Goal: Information Seeking & Learning: Learn about a topic

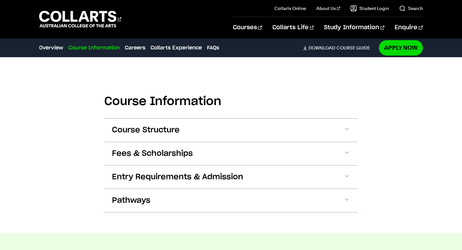
scroll to position [554, 0]
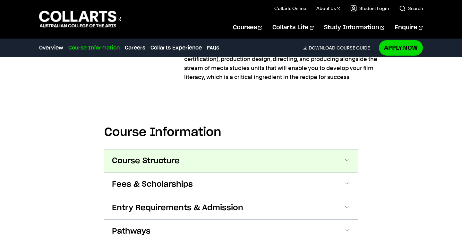
click at [182, 170] on button "Course Structure" at bounding box center [231, 160] width 254 height 23
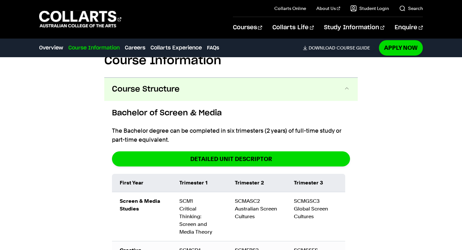
scroll to position [579, 0]
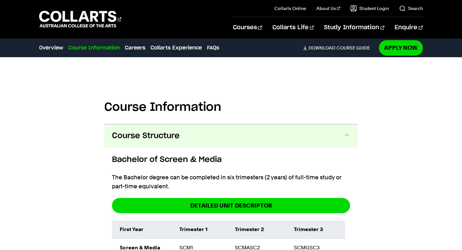
click at [194, 139] on button "Course Structure" at bounding box center [231, 135] width 254 height 23
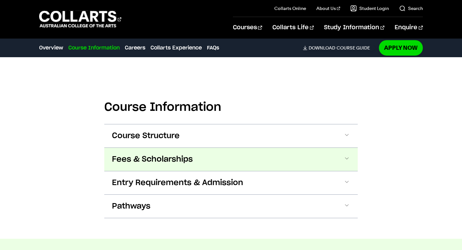
click at [196, 166] on button "Fees & Scholarships" at bounding box center [231, 159] width 254 height 23
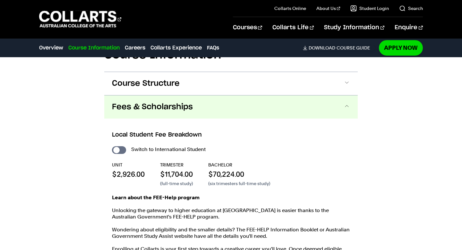
scroll to position [669, 0]
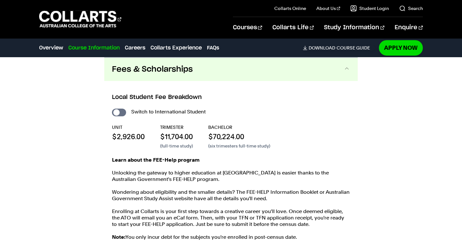
click at [197, 68] on button "Fees & Scholarships" at bounding box center [231, 69] width 254 height 23
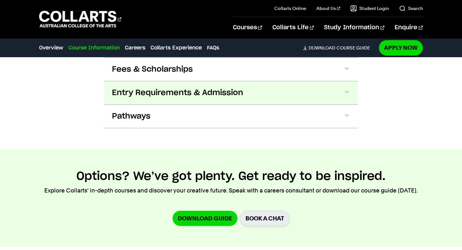
click at [193, 95] on span "Entry Requirements & Admission" at bounding box center [177, 93] width 131 height 10
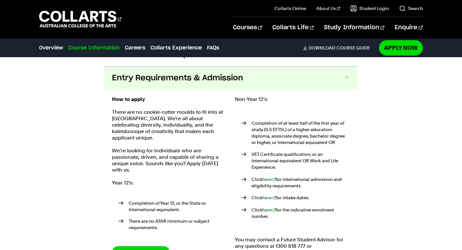
scroll to position [692, 0]
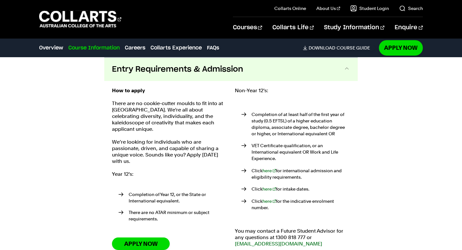
click at [193, 80] on button "Entry Requirements & Admission" at bounding box center [231, 69] width 254 height 23
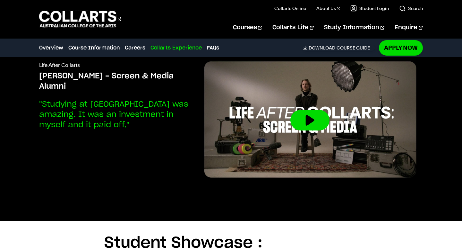
scroll to position [1565, 0]
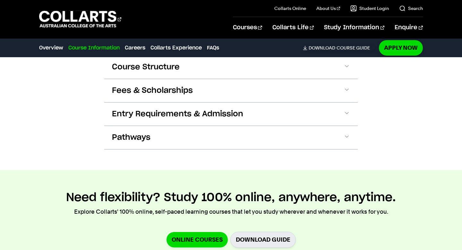
scroll to position [814, 0]
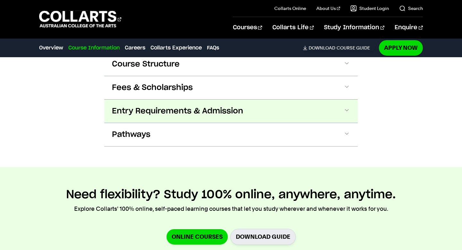
click at [183, 105] on button "Entry Requirements & Admission" at bounding box center [231, 111] width 254 height 23
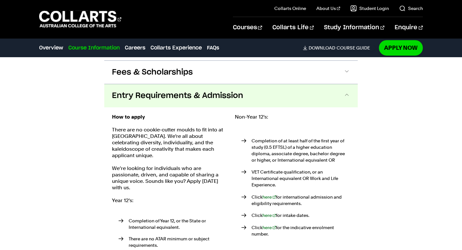
scroll to position [843, 0]
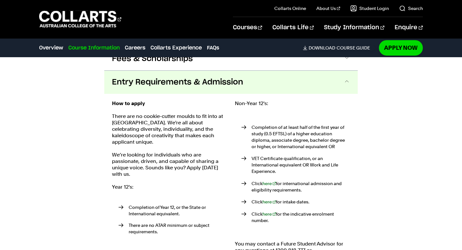
click at [183, 77] on span "Entry Requirements & Admission" at bounding box center [177, 82] width 131 height 10
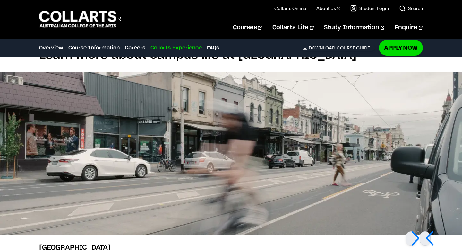
scroll to position [1378, 0]
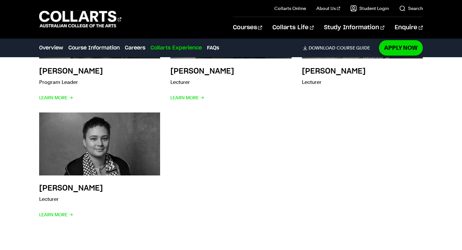
scroll to position [2086, 0]
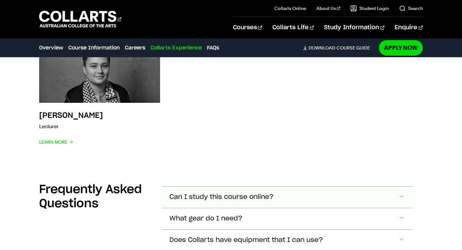
click at [232, 193] on span "Can I study this course online?" at bounding box center [222, 196] width 104 height 7
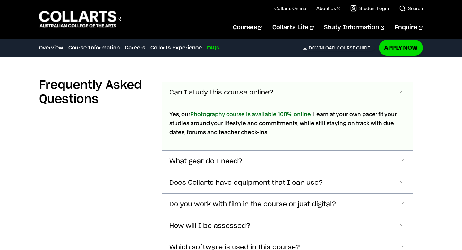
scroll to position [2234, 0]
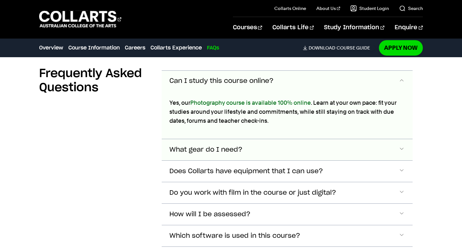
click at [228, 146] on span "What gear do I need?" at bounding box center [206, 149] width 73 height 7
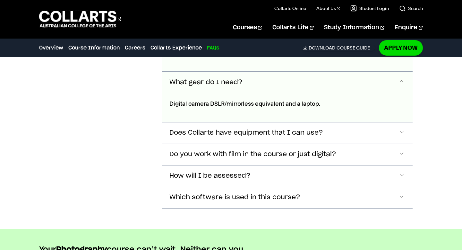
scroll to position [2303, 0]
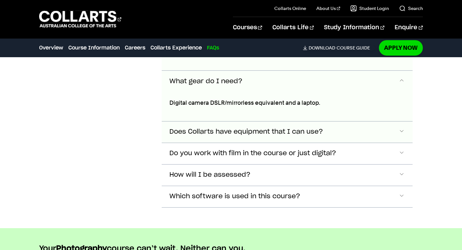
click at [233, 128] on span "Does Collarts have equipment that I can use?" at bounding box center [247, 131] width 154 height 7
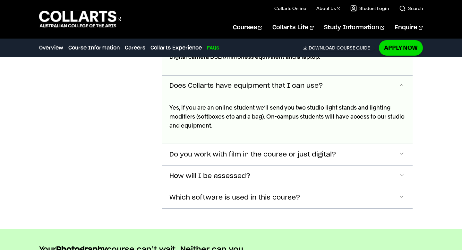
scroll to position [2353, 0]
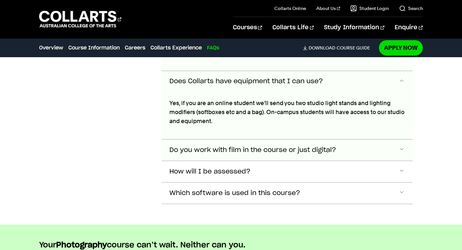
click at [235, 139] on button "Do you work with film in the course or just digital?" at bounding box center [287, 149] width 251 height 21
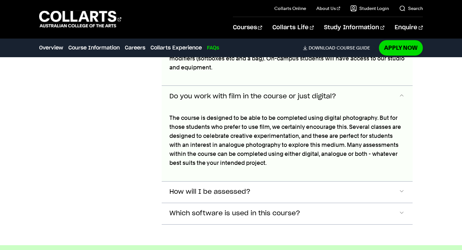
scroll to position [2421, 0]
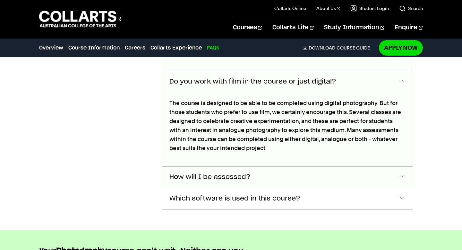
click at [238, 173] on span "How will I be assessed?" at bounding box center [210, 176] width 81 height 7
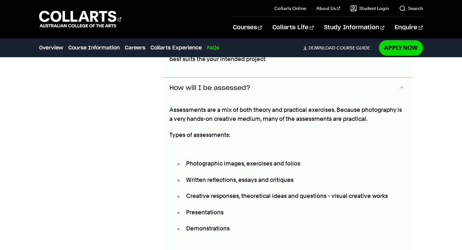
scroll to position [2517, 0]
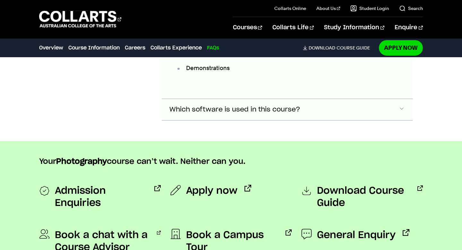
click at [221, 106] on span "Which software is used in this course?" at bounding box center [235, 109] width 131 height 7
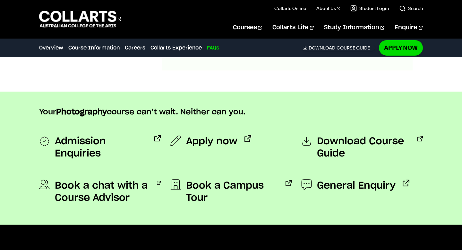
scroll to position [2752, 0]
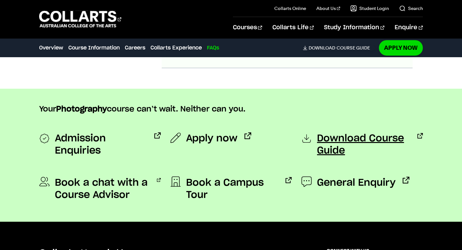
click at [334, 133] on span "Download Course Guide" at bounding box center [363, 144] width 93 height 24
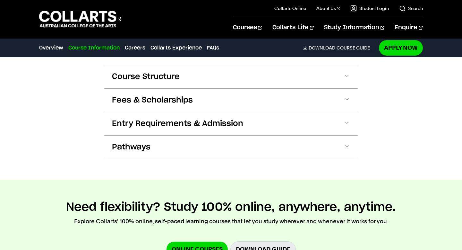
scroll to position [801, 0]
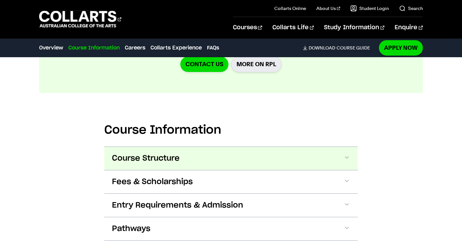
click at [142, 153] on span "Course Structure" at bounding box center [146, 158] width 68 height 10
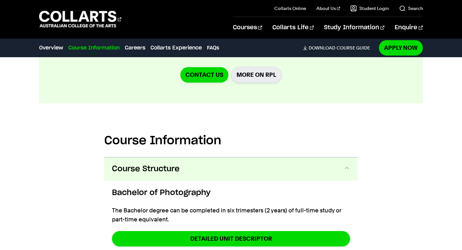
scroll to position [709, 0]
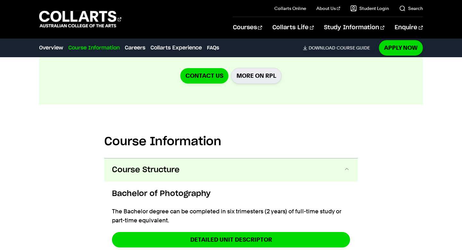
click at [223, 158] on button "Course Structure" at bounding box center [231, 169] width 254 height 23
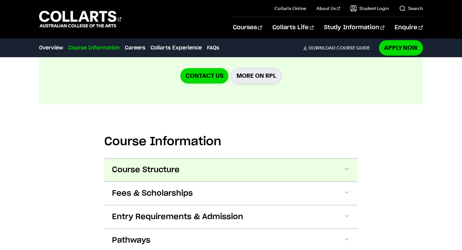
click at [222, 158] on button "Course Structure" at bounding box center [231, 169] width 254 height 23
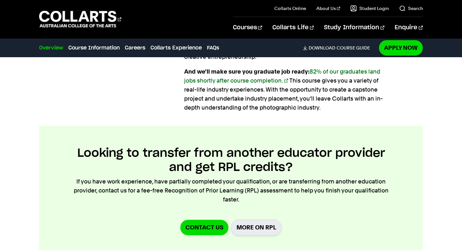
scroll to position [514, 0]
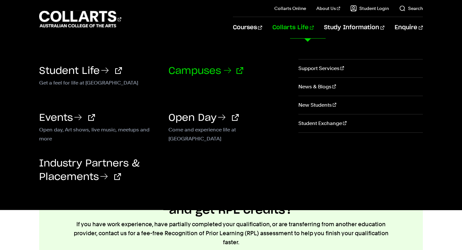
click at [214, 70] on link "Campuses" at bounding box center [206, 71] width 75 height 10
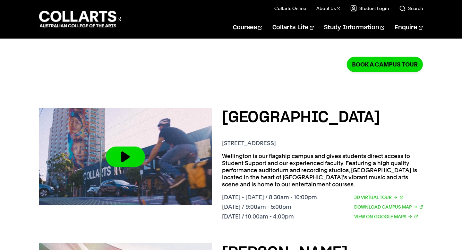
scroll to position [205, 0]
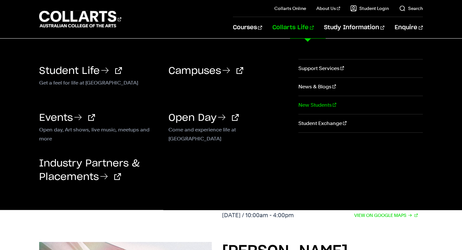
click at [315, 103] on link "New Students" at bounding box center [361, 105] width 125 height 18
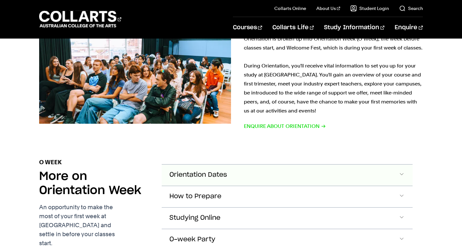
scroll to position [433, 0]
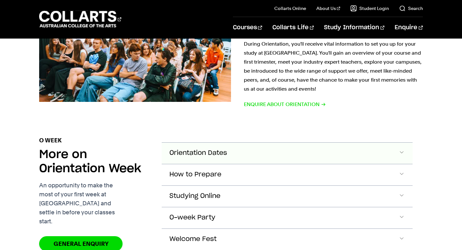
click at [256, 143] on button "Orientation Dates" at bounding box center [287, 153] width 251 height 21
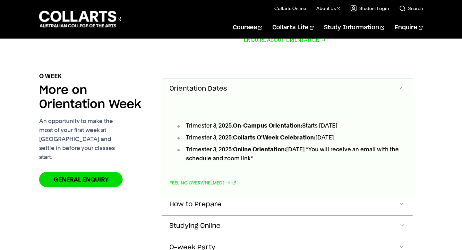
scroll to position [532, 0]
click at [279, 78] on button "Orientation Dates" at bounding box center [287, 88] width 251 height 21
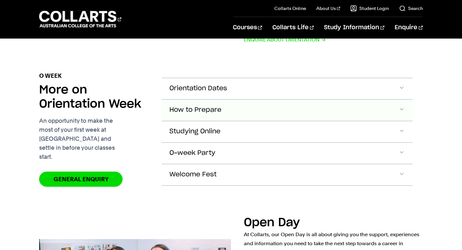
click at [273, 100] on button "How to Prepare" at bounding box center [287, 110] width 251 height 21
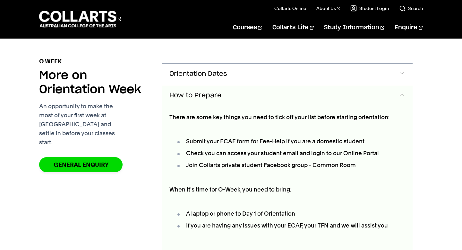
scroll to position [553, 0]
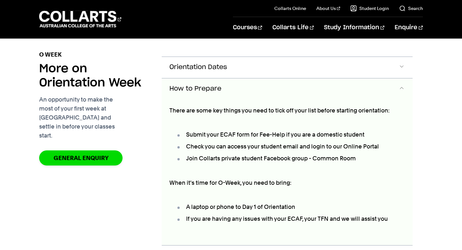
click at [249, 78] on button "How to Prepare" at bounding box center [287, 88] width 251 height 21
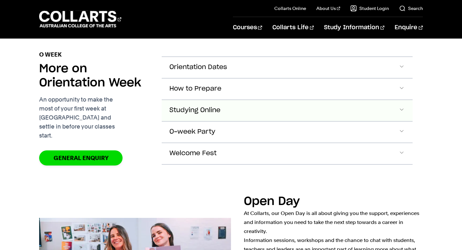
click at [239, 100] on button "Studying Online" at bounding box center [287, 110] width 251 height 21
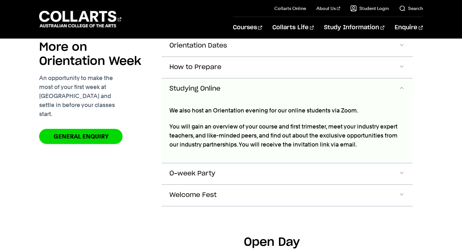
scroll to position [577, 0]
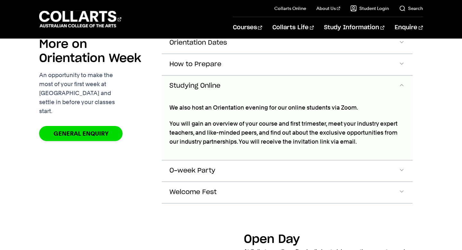
click at [238, 75] on button "Studying Online" at bounding box center [287, 85] width 251 height 21
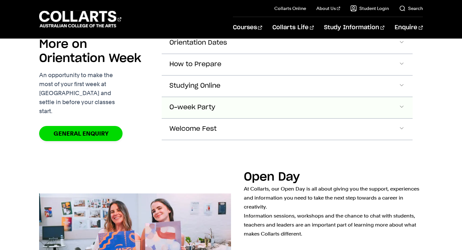
click at [237, 97] on button "O-week Party" at bounding box center [287, 107] width 251 height 21
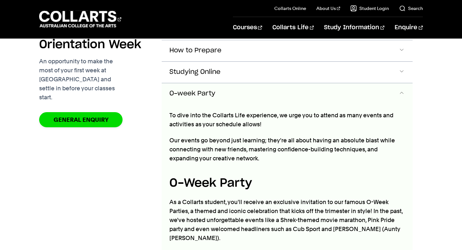
scroll to position [595, 0]
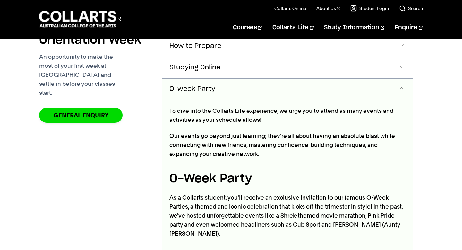
click at [236, 79] on button "O-week Party" at bounding box center [287, 89] width 251 height 21
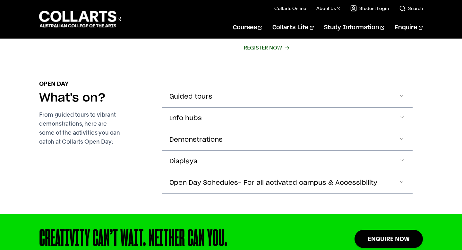
scroll to position [797, 0]
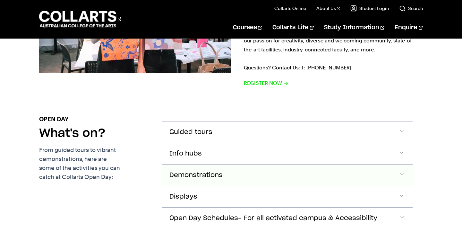
click at [234, 164] on button "Demonstrations" at bounding box center [287, 174] width 251 height 21
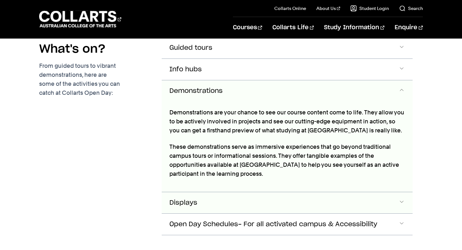
click at [232, 192] on button "Displays" at bounding box center [287, 202] width 251 height 21
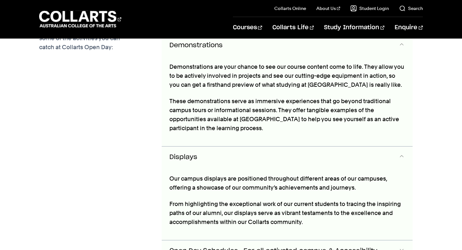
scroll to position [923, 0]
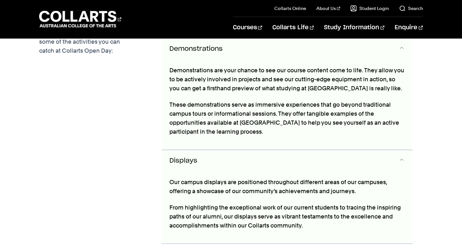
click at [230, 150] on button "Displays" at bounding box center [287, 160] width 251 height 21
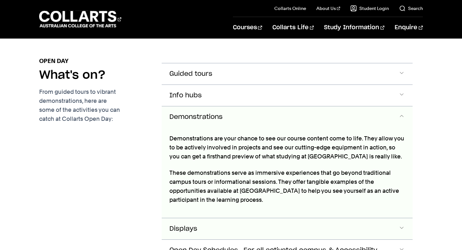
scroll to position [757, 0]
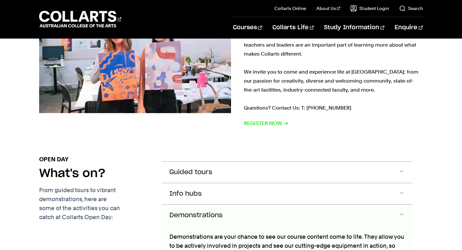
click at [224, 205] on button "Demonstrations" at bounding box center [287, 215] width 251 height 21
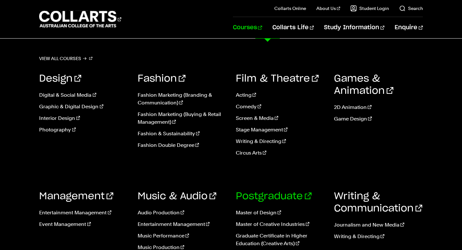
scroll to position [66, 0]
click at [363, 234] on link "Writing & Directing" at bounding box center [378, 237] width 89 height 8
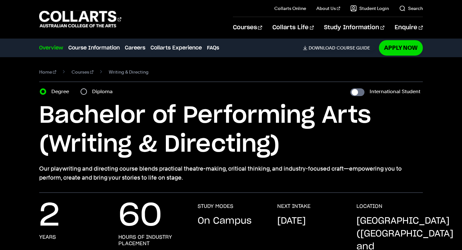
click at [93, 90] on label "Diploma" at bounding box center [104, 91] width 24 height 9
click at [87, 90] on input "Diploma" at bounding box center [84, 91] width 6 height 6
radio input "true"
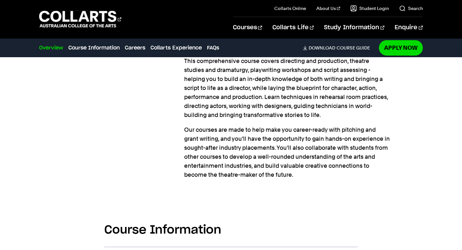
scroll to position [511, 0]
